Goal: Check status: Check status

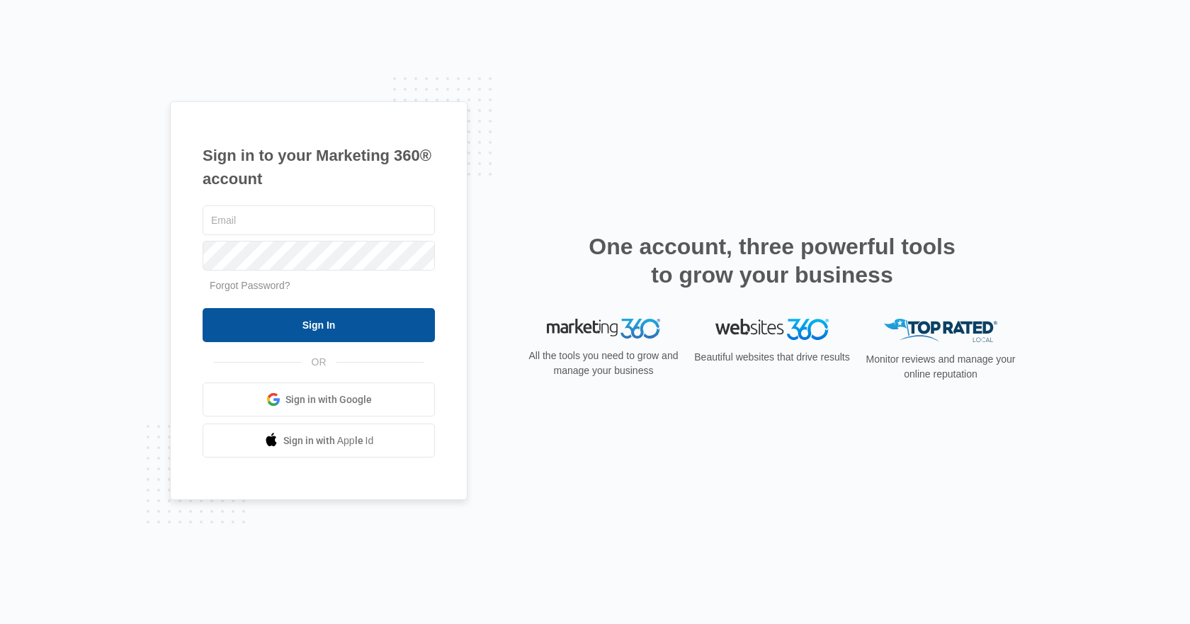
type input "[EMAIL_ADDRESS][DOMAIN_NAME]"
click at [290, 329] on input "Sign In" at bounding box center [319, 325] width 232 height 34
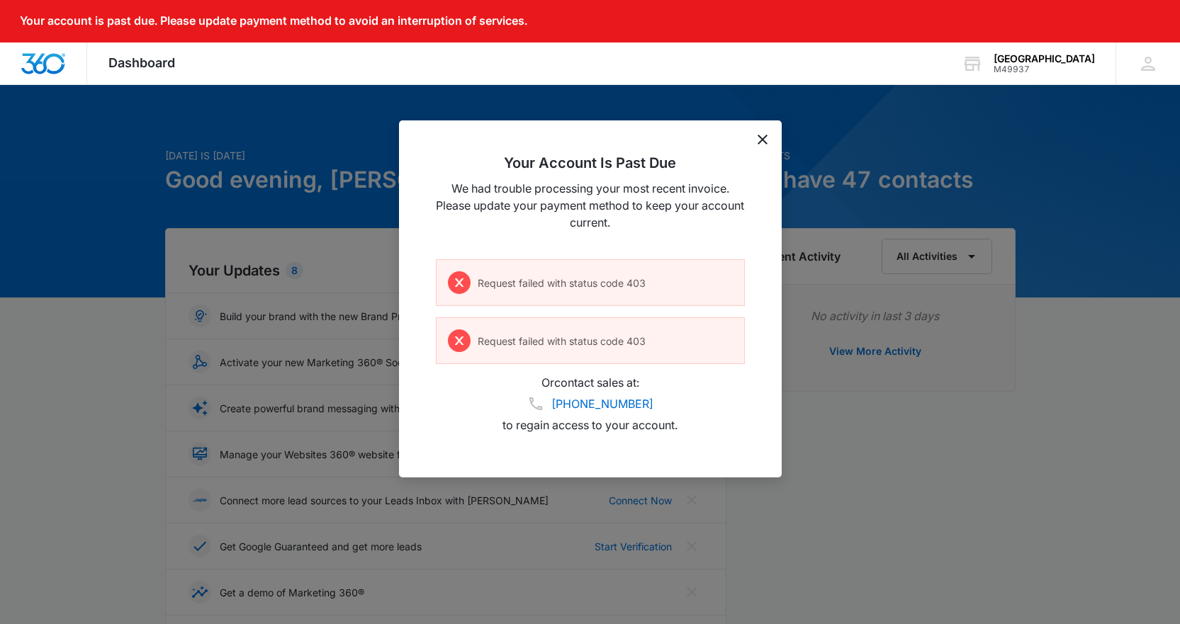
click at [742, 156] on h2 "Your Account Is Past Due" at bounding box center [590, 162] width 309 height 17
click at [348, 186] on div at bounding box center [590, 312] width 1180 height 624
